Goal: Check status: Check status

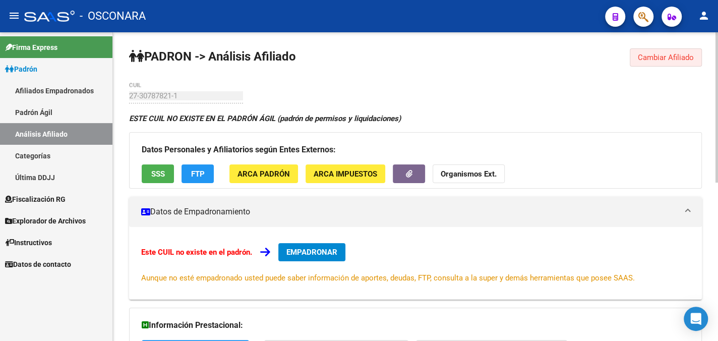
click at [662, 58] on span "Cambiar Afiliado" at bounding box center [666, 57] width 56 height 9
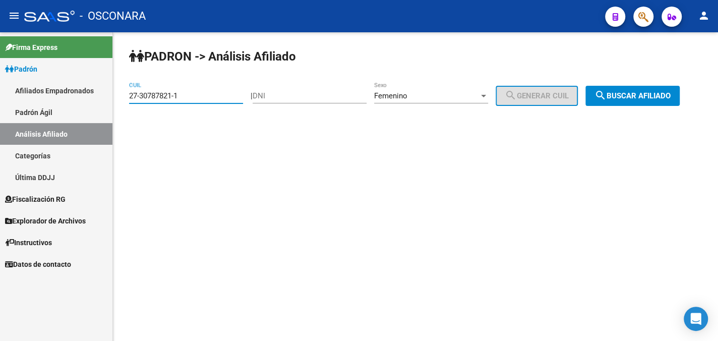
drag, startPoint x: 200, startPoint y: 95, endPoint x: 116, endPoint y: 94, distance: 83.7
click at [116, 94] on div "PADRON -> Análisis Afiliado 27-30787821-1 CUIL | DNI Femenino Sexo search Gener…" at bounding box center [415, 85] width 605 height 106
paste input "0-29526779-9"
click at [471, 94] on div "Femenino" at bounding box center [426, 95] width 105 height 9
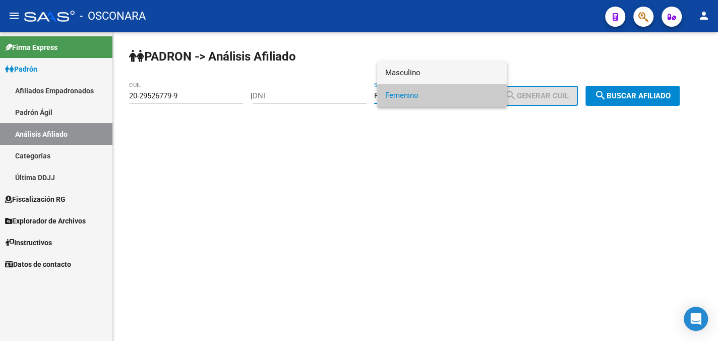
click at [465, 74] on span "Masculino" at bounding box center [442, 72] width 114 height 23
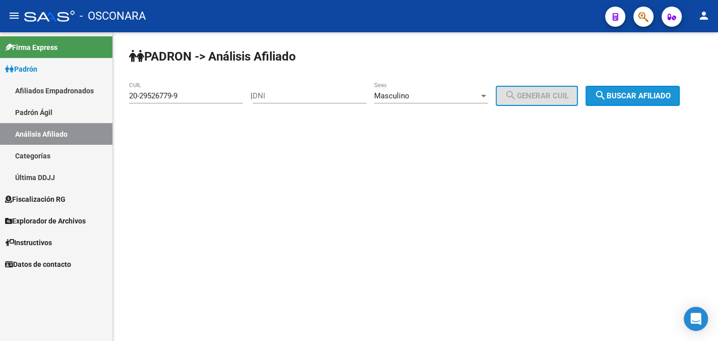
click at [634, 92] on span "search Buscar afiliado" at bounding box center [632, 95] width 76 height 9
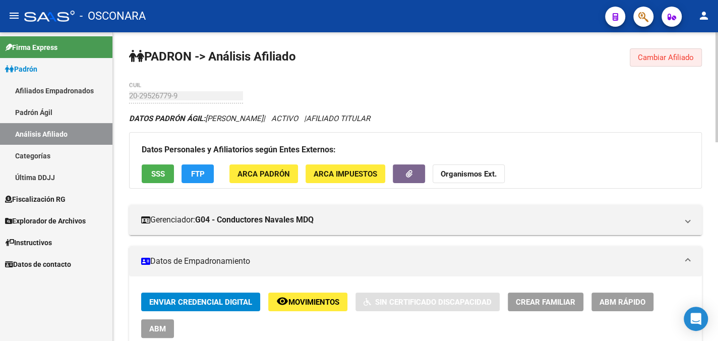
click at [644, 57] on span "Cambiar Afiliado" at bounding box center [666, 57] width 56 height 9
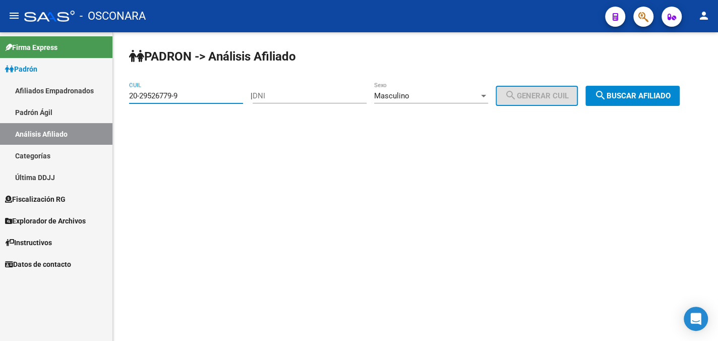
drag, startPoint x: 190, startPoint y: 94, endPoint x: 112, endPoint y: 95, distance: 78.1
click at [111, 95] on mat-sidenav-container "Firma Express Padrón Afiliados Empadronados Padrón Ágil Análisis Afiliado Categ…" at bounding box center [359, 186] width 718 height 308
paste input "37893923-3"
click at [624, 93] on span "search Buscar afiliado" at bounding box center [632, 95] width 76 height 9
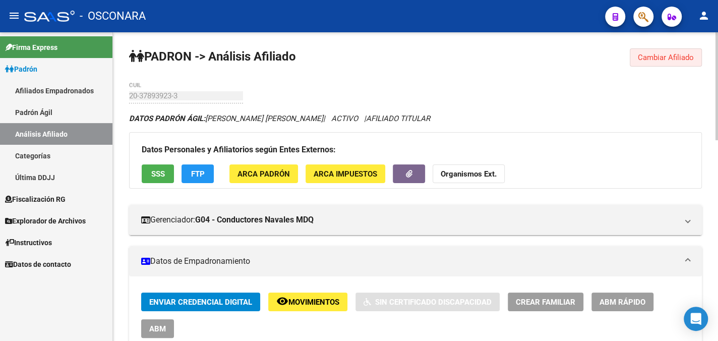
click at [658, 53] on span "Cambiar Afiliado" at bounding box center [666, 57] width 56 height 9
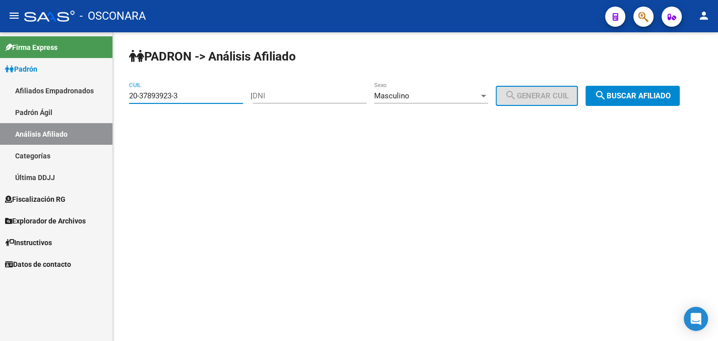
drag, startPoint x: 188, startPoint y: 93, endPoint x: 118, endPoint y: 97, distance: 70.2
click at [118, 97] on div "PADRON -> Análisis Afiliado 20-37893923-3 CUIL | DNI Masculino Sexo search Gene…" at bounding box center [415, 85] width 605 height 106
paste input "26020064-0"
click at [629, 95] on span "search Buscar afiliado" at bounding box center [632, 95] width 76 height 9
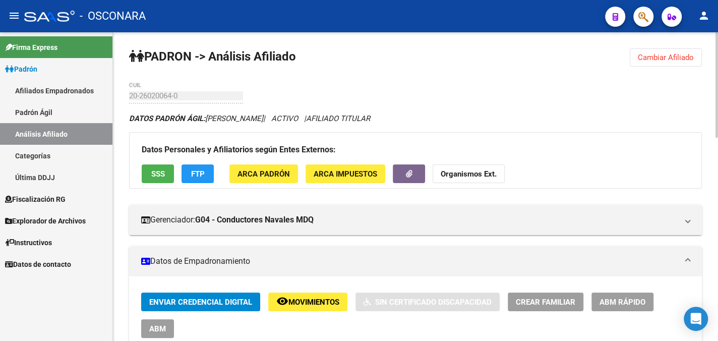
click at [662, 50] on button "Cambiar Afiliado" at bounding box center [665, 57] width 72 height 18
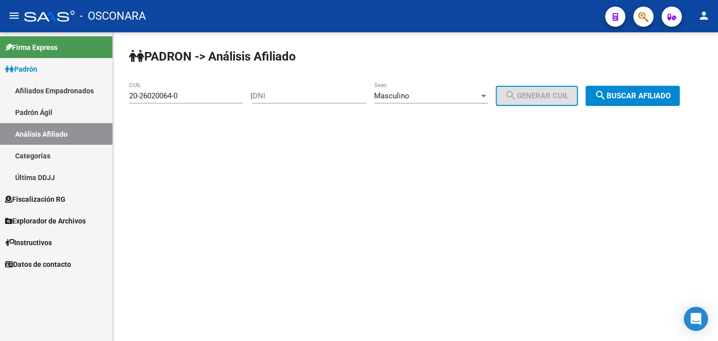
click at [158, 91] on input "20-26020064-0" at bounding box center [186, 95] width 114 height 9
drag, startPoint x: 183, startPoint y: 90, endPoint x: 133, endPoint y: 97, distance: 50.9
click at [133, 97] on div "20-26020064-0 CUIL" at bounding box center [186, 93] width 114 height 22
drag, startPoint x: 186, startPoint y: 97, endPoint x: 106, endPoint y: 98, distance: 79.6
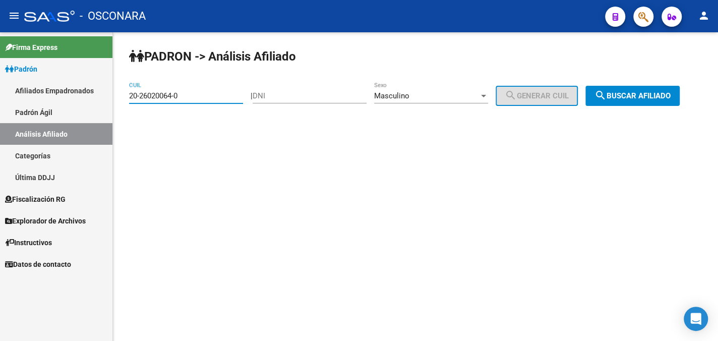
click at [106, 98] on mat-sidenav-container "Firma Express Padrón Afiliados Empadronados Padrón Ágil Análisis Afiliado Categ…" at bounding box center [359, 186] width 718 height 308
paste input "9526779-9"
click at [656, 91] on span "search Buscar afiliado" at bounding box center [632, 95] width 76 height 9
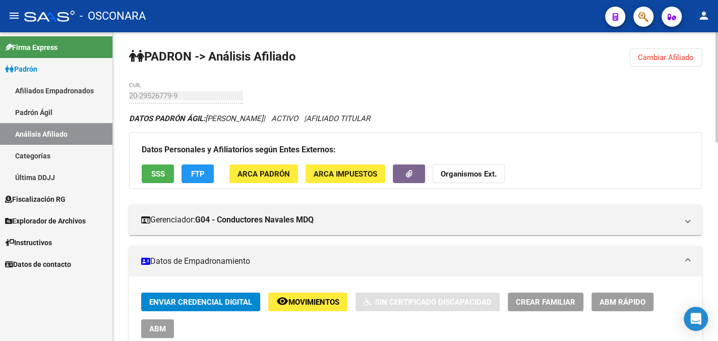
click at [663, 53] on span "Cambiar Afiliado" at bounding box center [666, 57] width 56 height 9
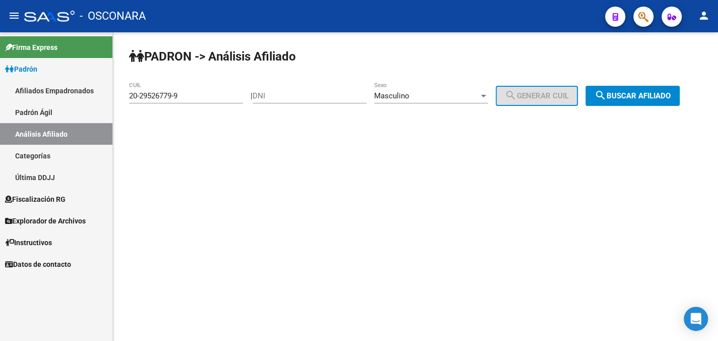
drag, startPoint x: 193, startPoint y: 100, endPoint x: 119, endPoint y: 100, distance: 73.6
click at [119, 100] on div "PADRON -> Análisis Afiliado 20-29526779-9 CUIL | DNI Masculino Sexo search Gene…" at bounding box center [415, 85] width 605 height 106
click at [153, 95] on input "20-29526779-9" at bounding box center [186, 95] width 114 height 9
drag, startPoint x: 185, startPoint y: 93, endPoint x: 125, endPoint y: 93, distance: 59.5
click at [125, 93] on div "PADRON -> Análisis Afiliado 20-29526779-9 CUIL | DNI Masculino Sexo search Gene…" at bounding box center [415, 85] width 605 height 106
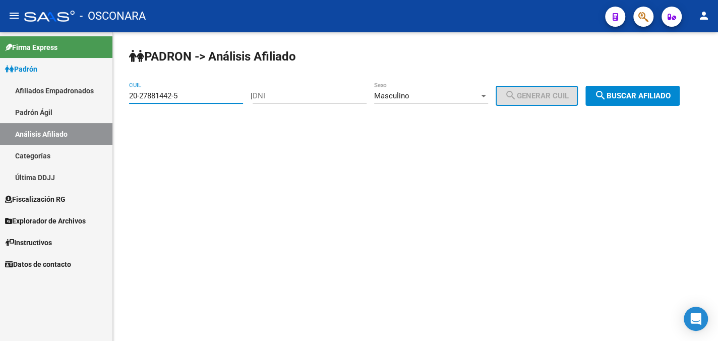
type input "20-27881442-5"
click at [635, 85] on div "PADRON -> Análisis Afiliado 20-27881442-5 CUIL | DNI Masculino Sexo search Gene…" at bounding box center [415, 85] width 605 height 106
click at [634, 95] on span "search Buscar afiliado" at bounding box center [632, 95] width 76 height 9
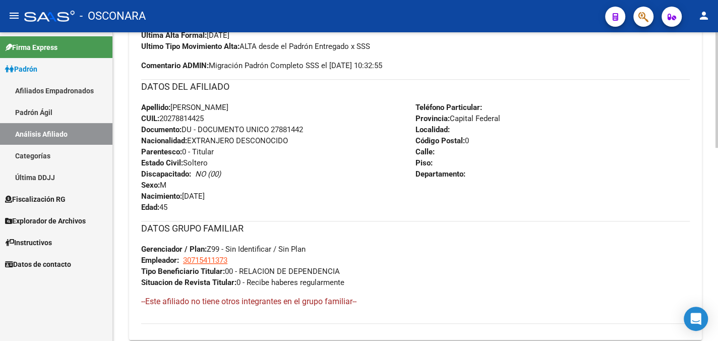
scroll to position [353, 0]
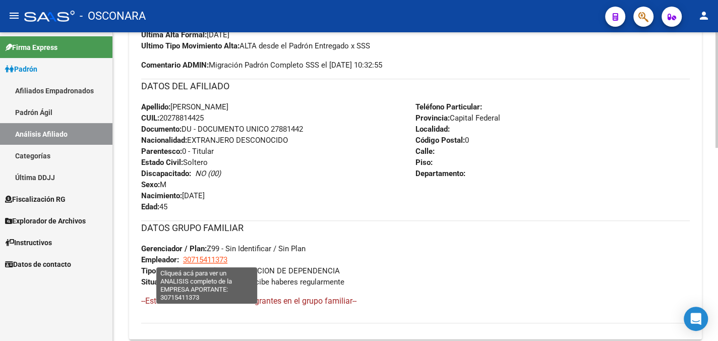
click at [216, 260] on span "30715411373" at bounding box center [205, 259] width 44 height 9
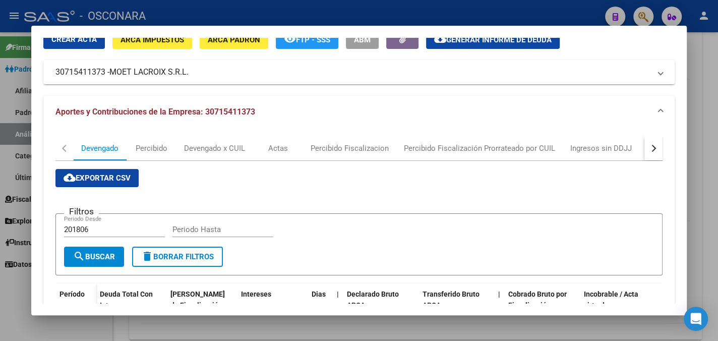
scroll to position [0, 0]
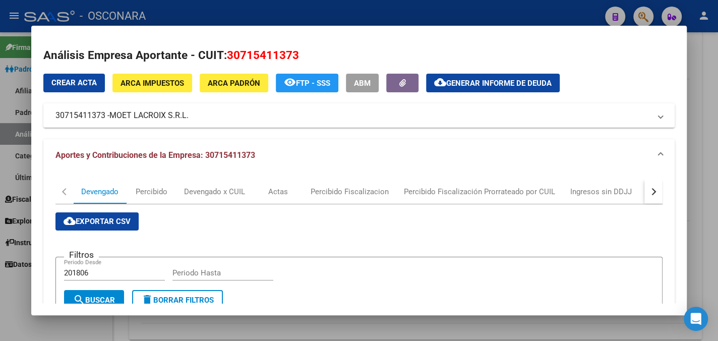
click at [202, 155] on span "Aportes y Contribuciones de la Empresa: 30715411373" at bounding box center [155, 155] width 200 height 10
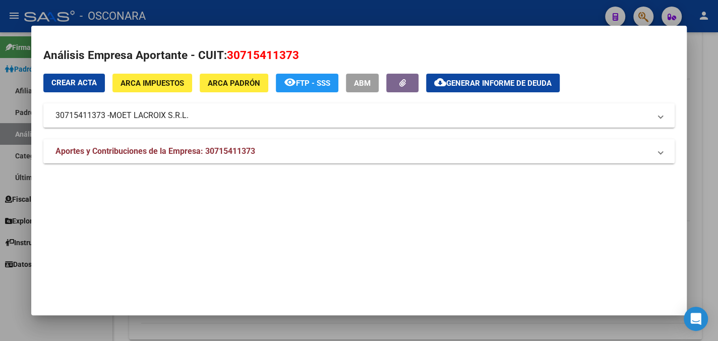
click at [204, 152] on span "Aportes y Contribuciones de la Empresa: 30715411373" at bounding box center [155, 151] width 200 height 10
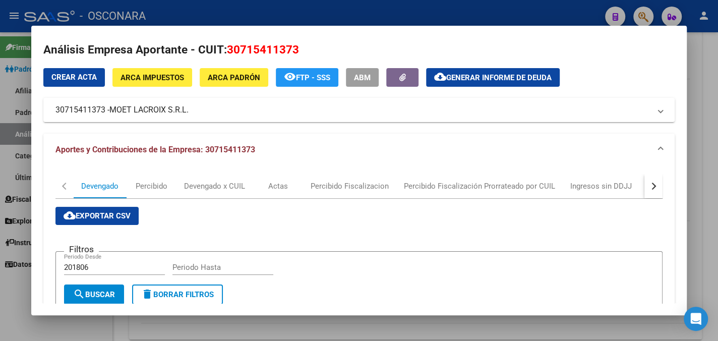
scroll to position [4, 0]
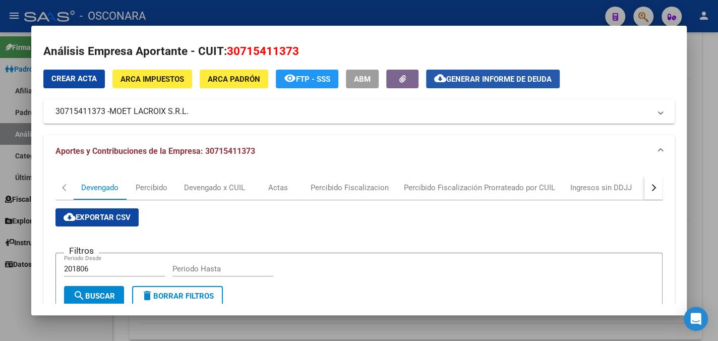
click at [469, 80] on span "Generar informe de deuda" at bounding box center [498, 79] width 105 height 9
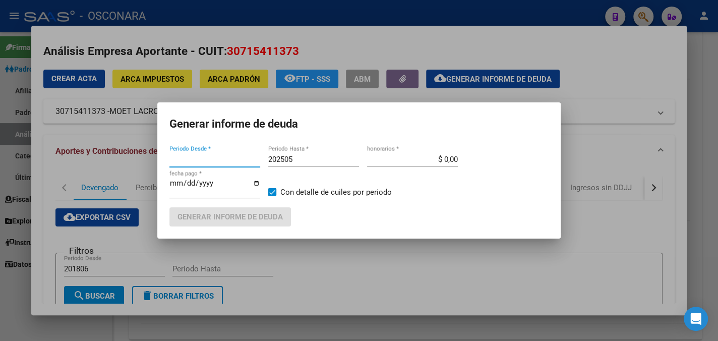
type input "201805"
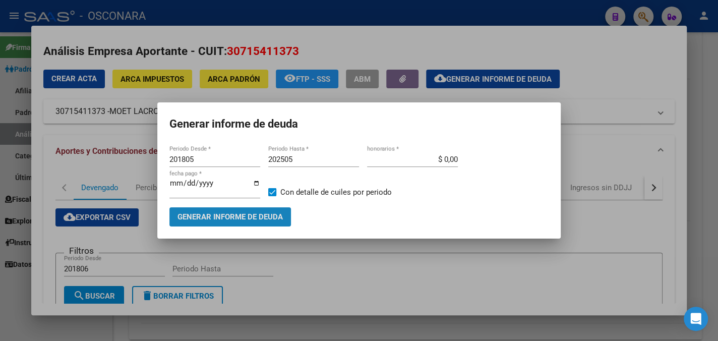
click at [240, 217] on span "Generar informe de deuda" at bounding box center [229, 217] width 105 height 9
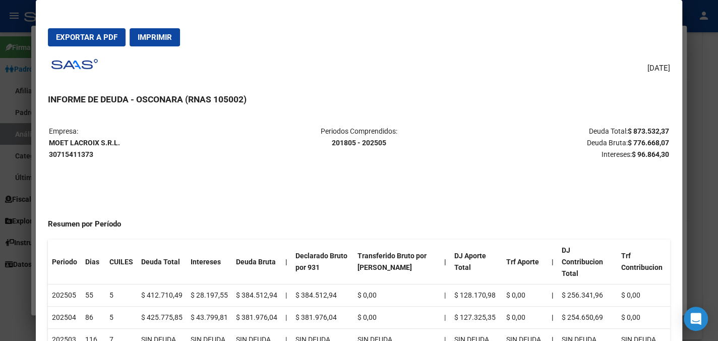
click at [697, 110] on div at bounding box center [359, 170] width 718 height 341
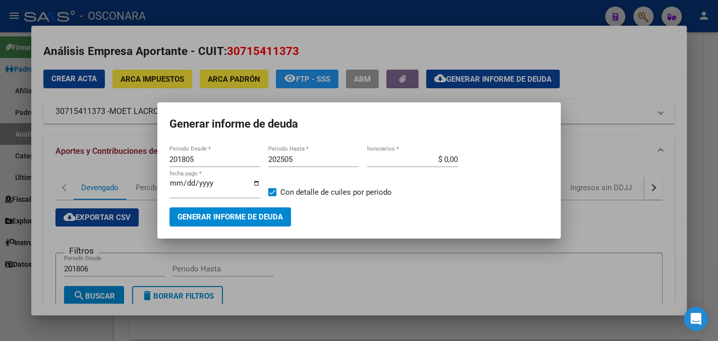
click at [630, 81] on div at bounding box center [359, 170] width 718 height 341
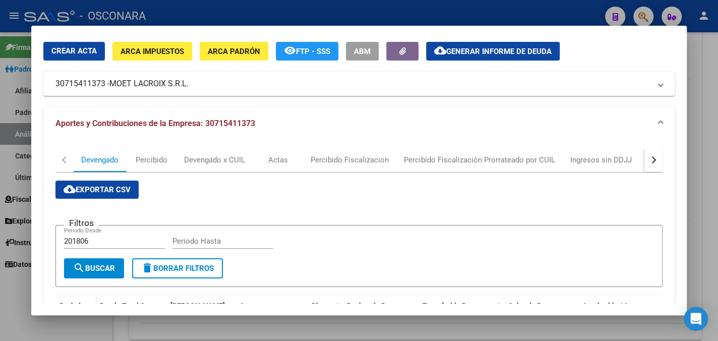
scroll to position [0, 0]
